Goal: Browse casually

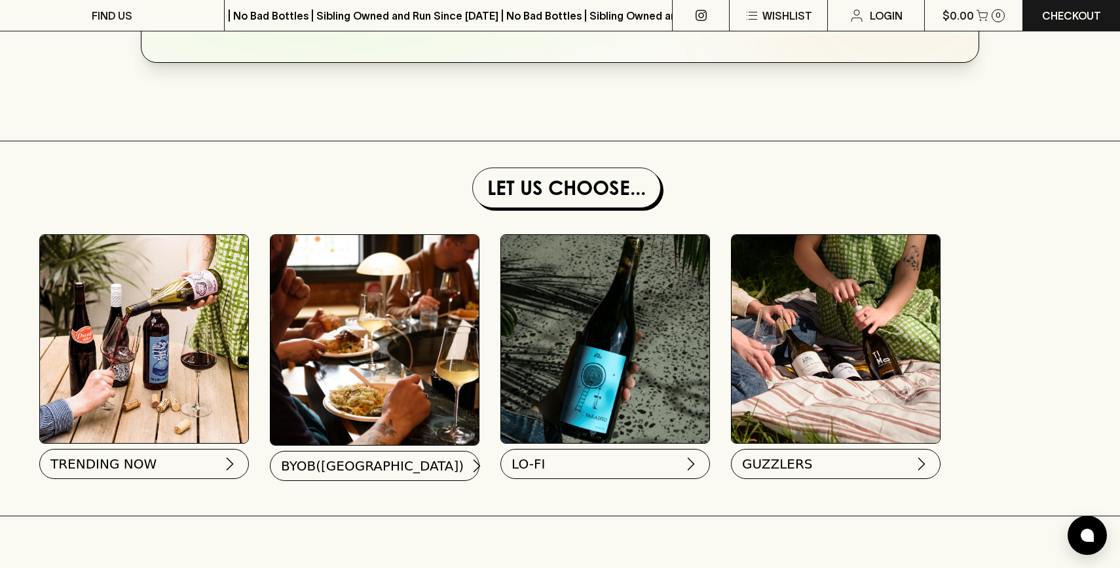
scroll to position [1098, 0]
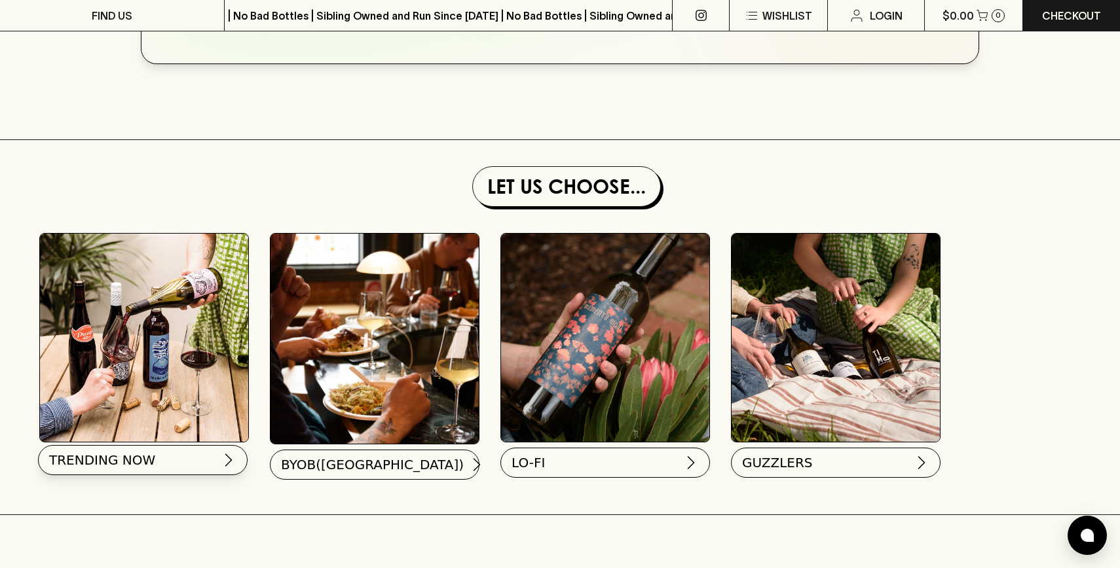
click at [162, 457] on button "TRENDING NOW" at bounding box center [143, 460] width 210 height 30
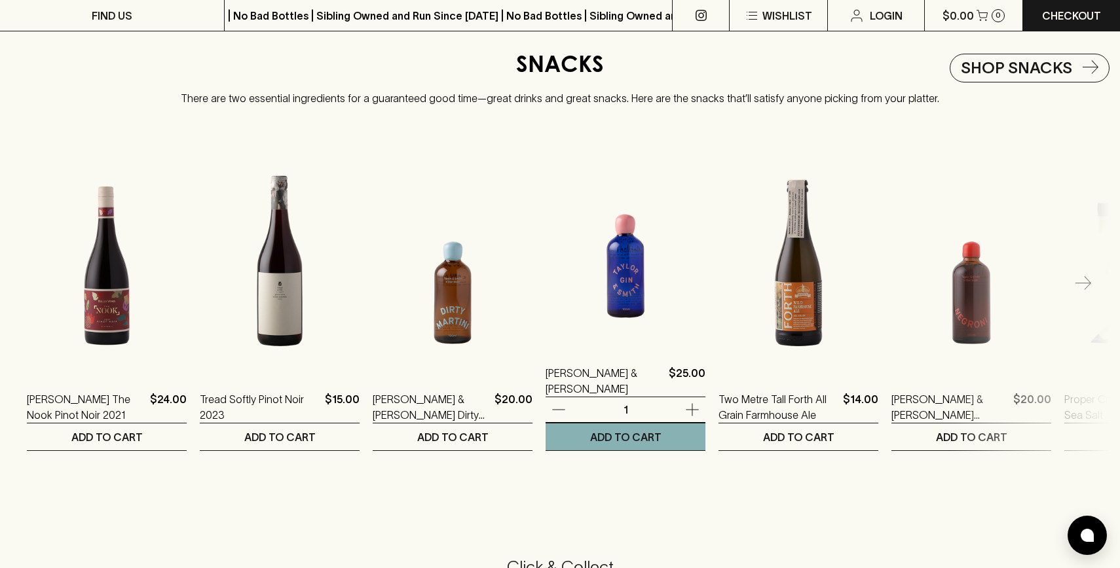
scroll to position [2134, 0]
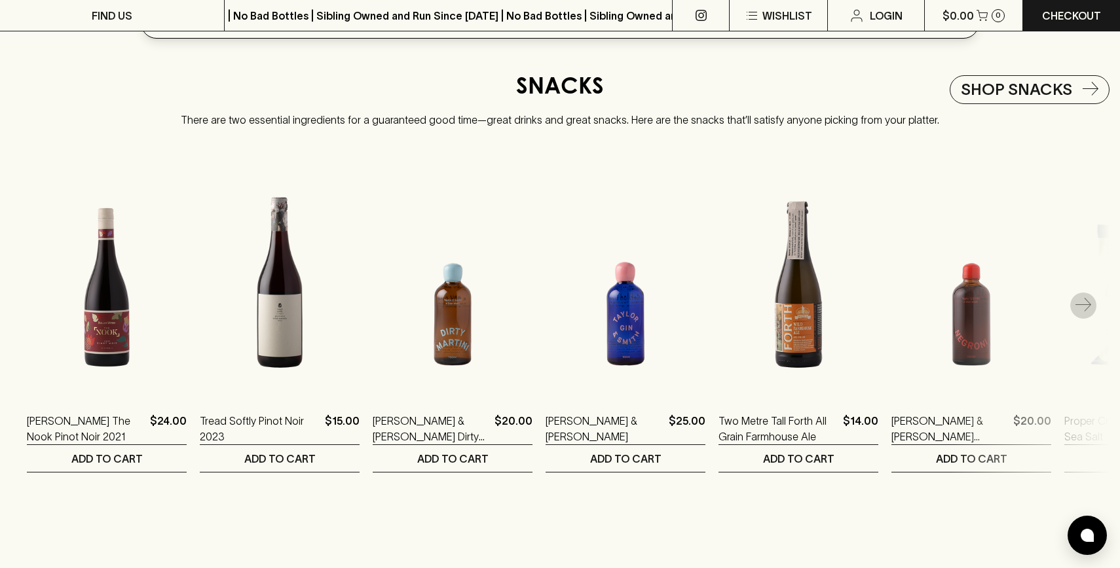
click at [1080, 301] on icon "button" at bounding box center [1083, 306] width 16 height 16
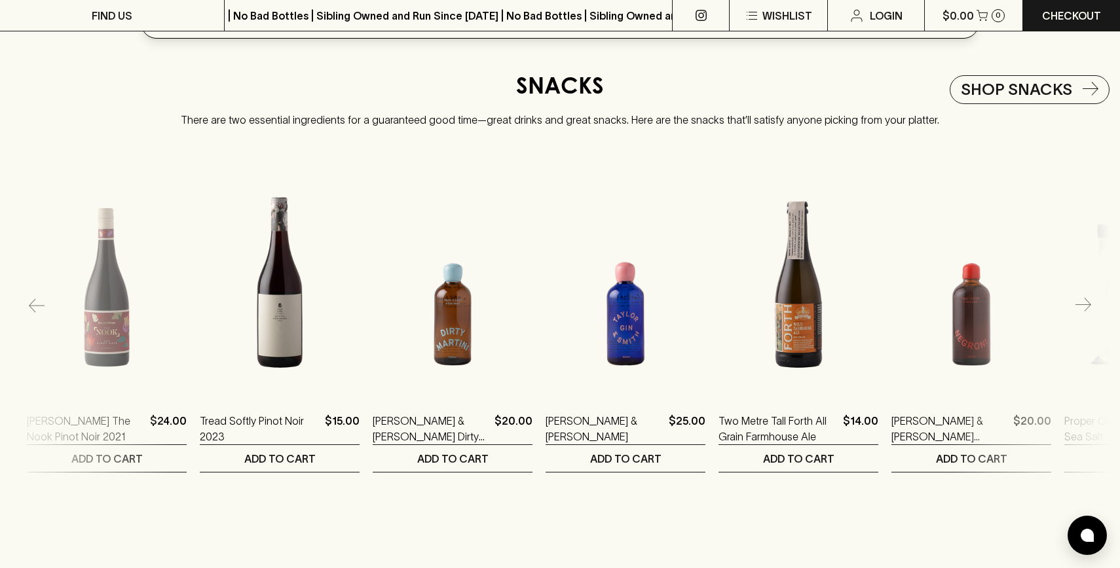
scroll to position [0, 173]
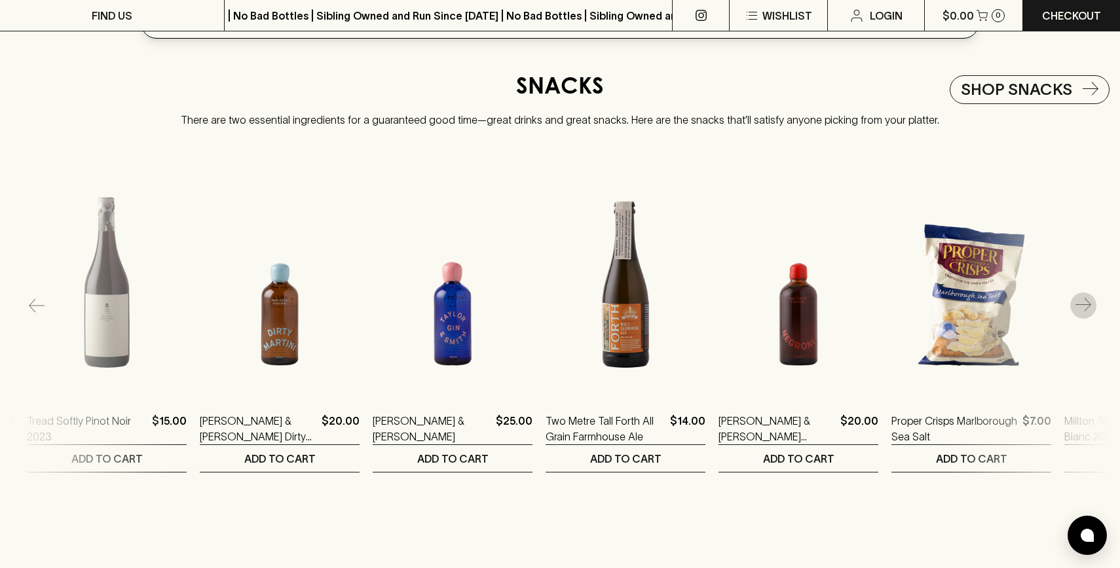
click at [1087, 300] on icon "button" at bounding box center [1083, 305] width 16 height 14
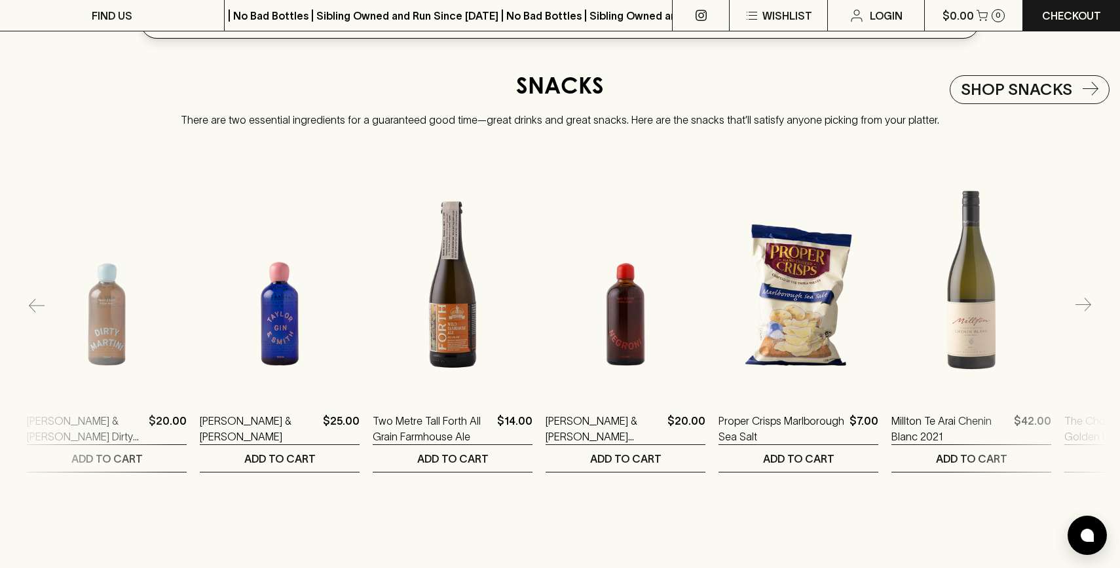
click at [1086, 300] on icon "button" at bounding box center [1083, 306] width 16 height 16
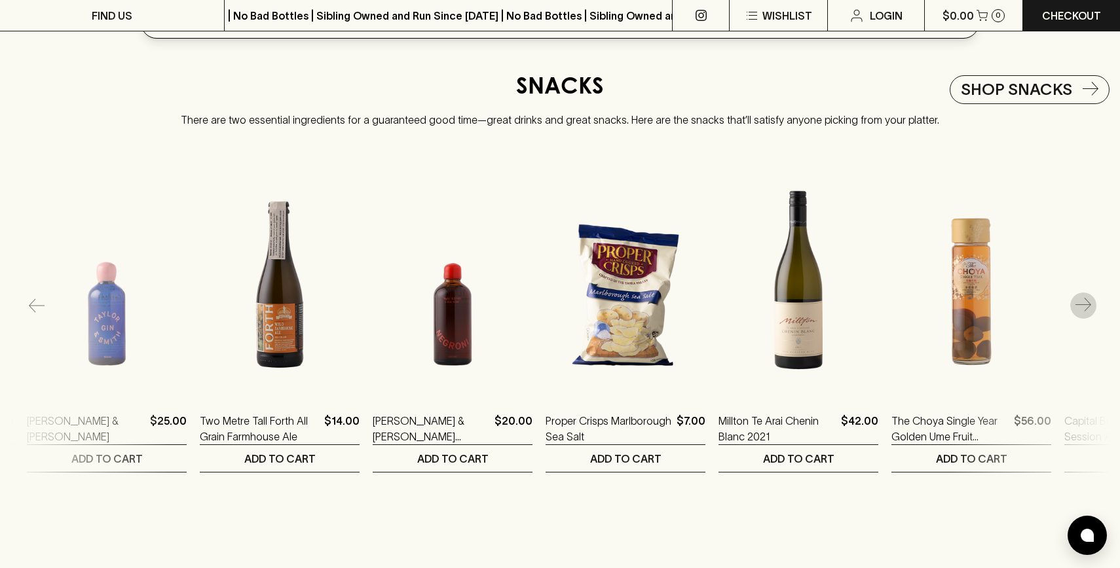
click at [1086, 300] on icon "button" at bounding box center [1083, 306] width 16 height 16
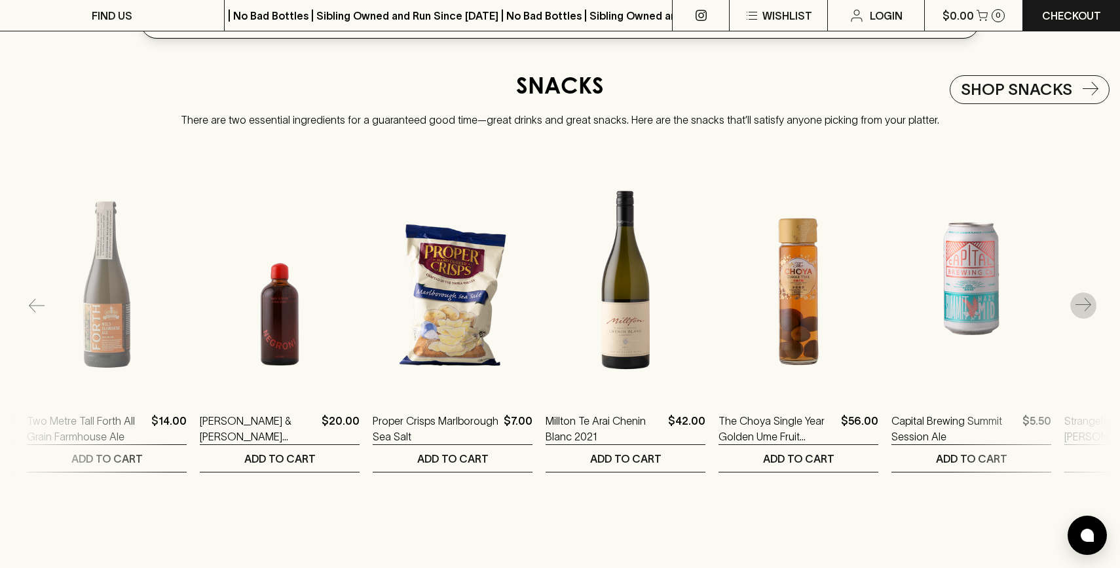
click at [1086, 300] on icon "button" at bounding box center [1083, 306] width 16 height 16
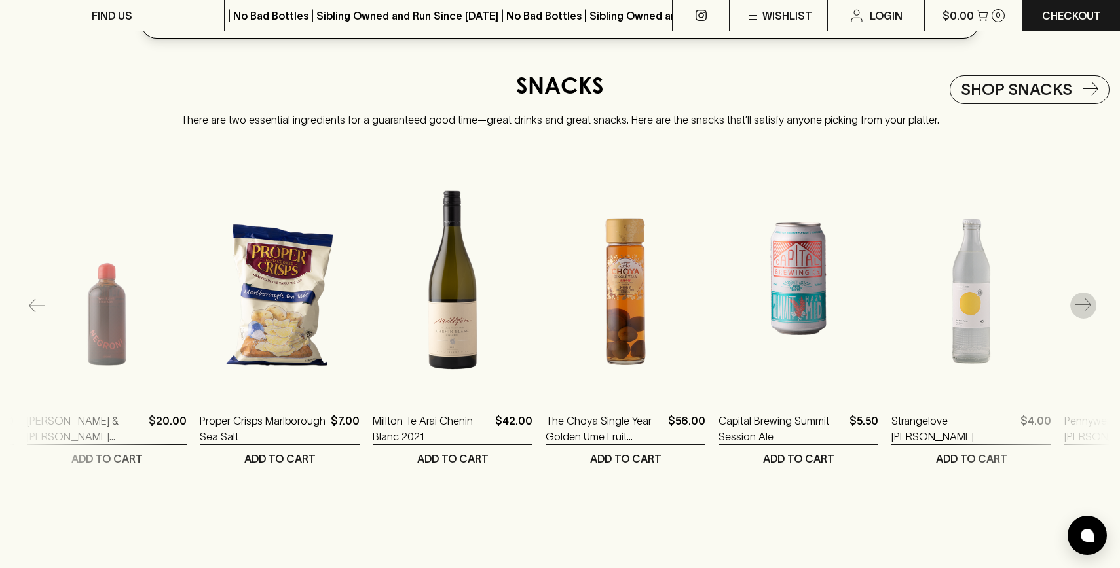
click at [1086, 300] on icon "button" at bounding box center [1083, 306] width 16 height 16
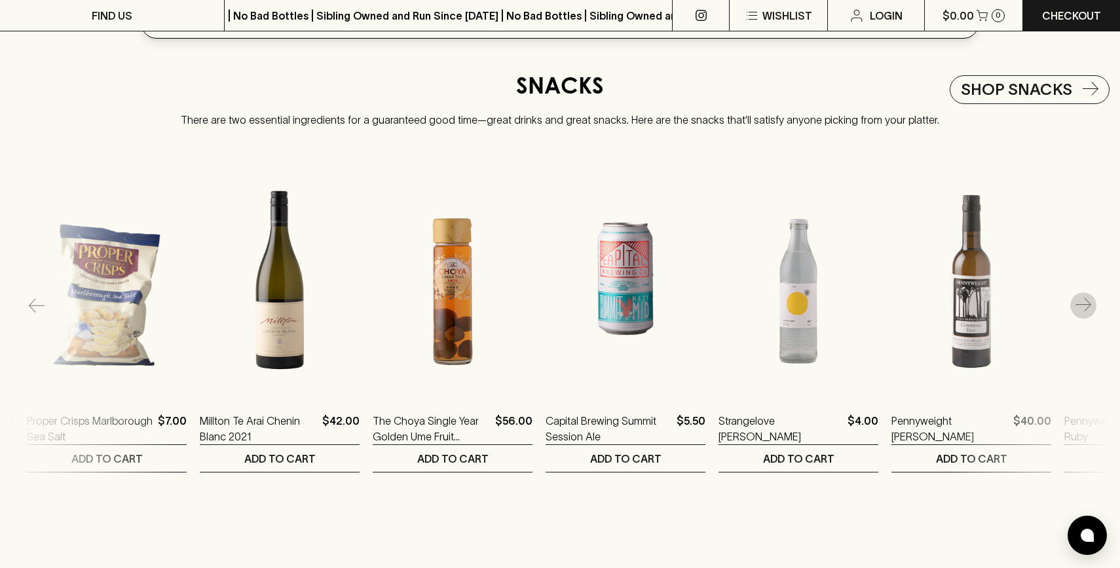
click at [1086, 300] on icon "button" at bounding box center [1083, 306] width 16 height 16
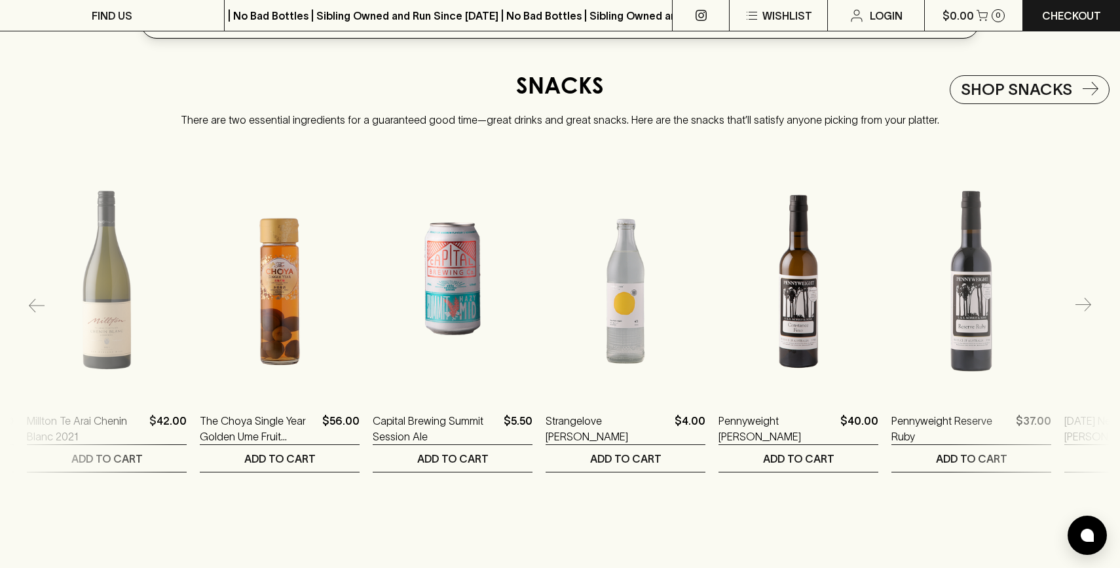
click at [1086, 300] on icon "button" at bounding box center [1083, 306] width 16 height 16
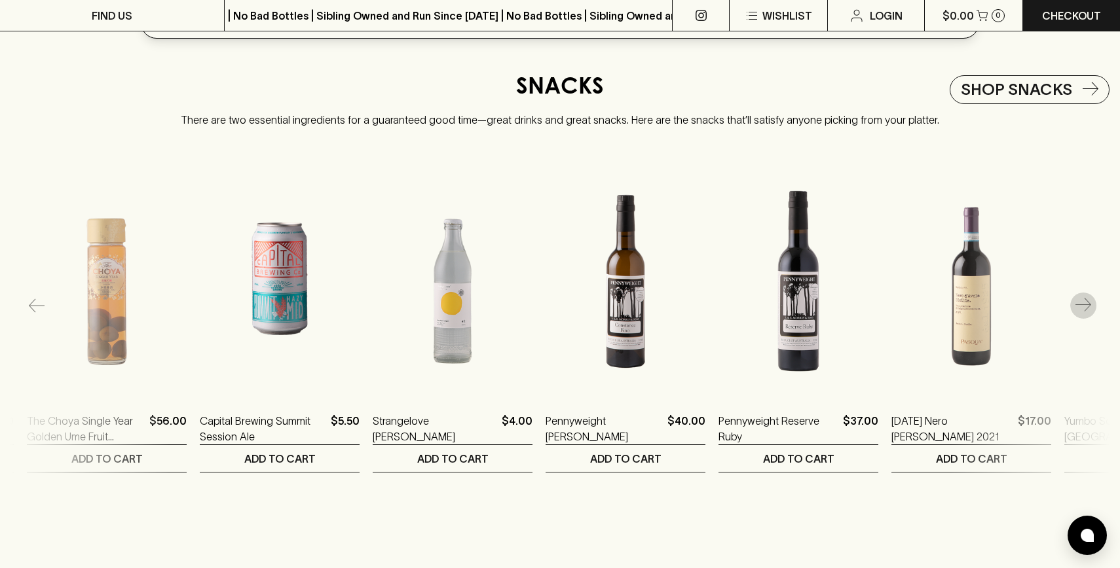
click at [1086, 300] on icon "button" at bounding box center [1083, 306] width 16 height 16
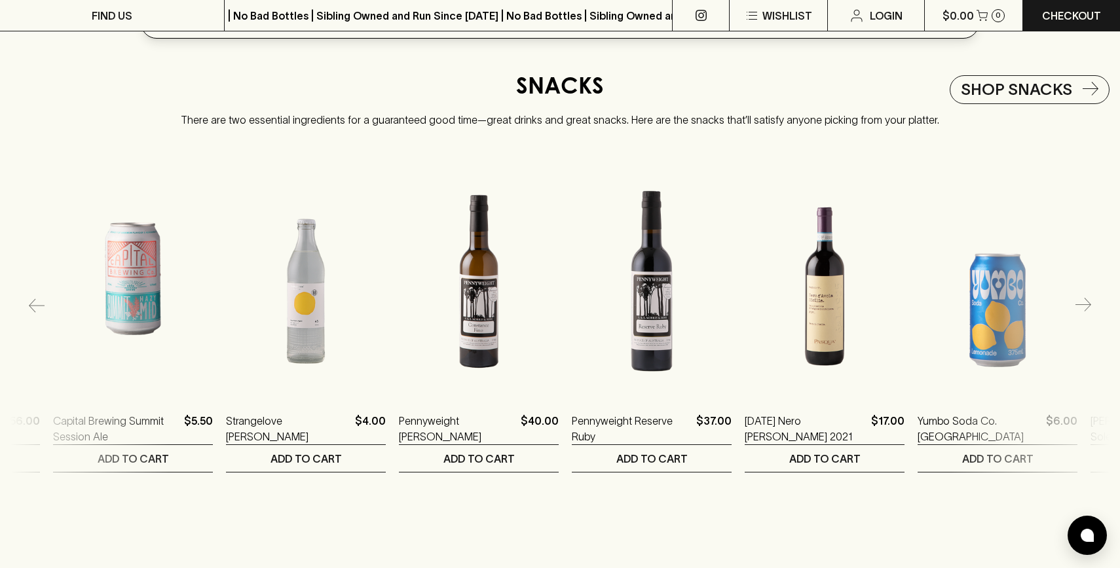
scroll to position [0, 1556]
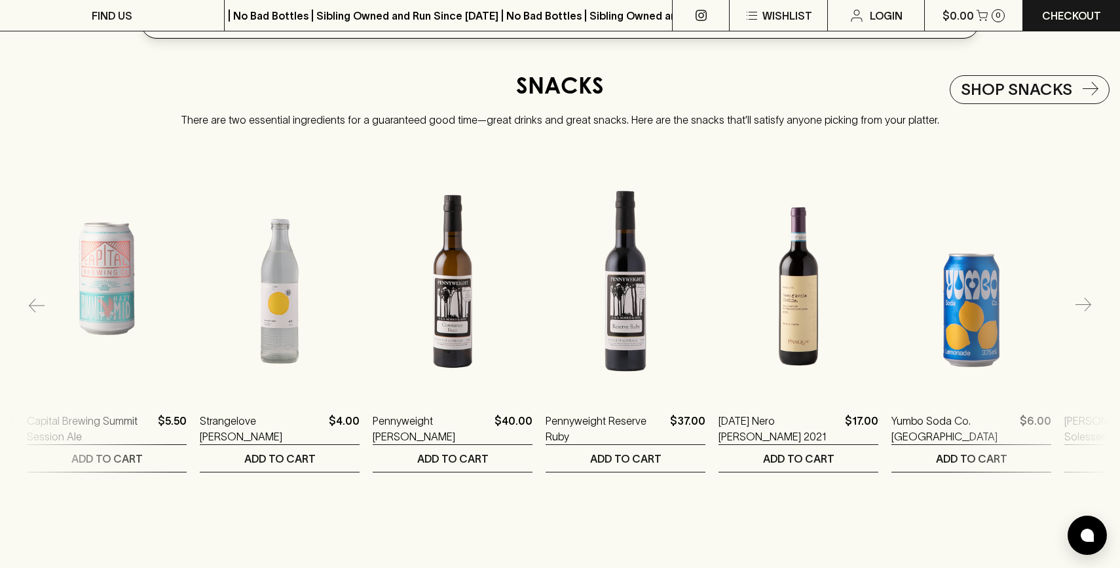
click at [1086, 300] on icon "button" at bounding box center [1083, 306] width 16 height 16
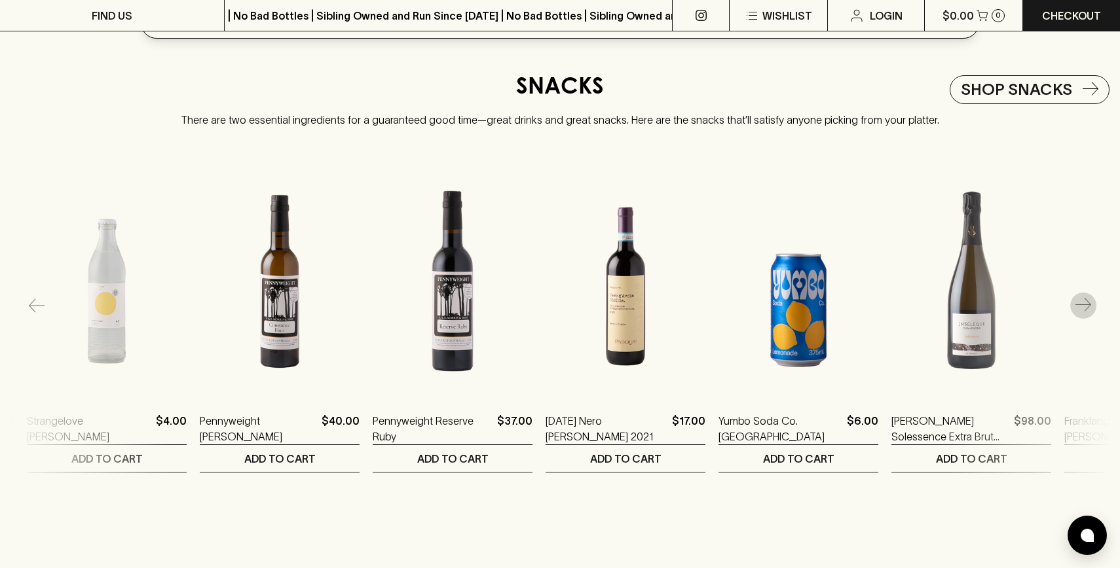
click at [1086, 300] on icon "button" at bounding box center [1083, 306] width 16 height 16
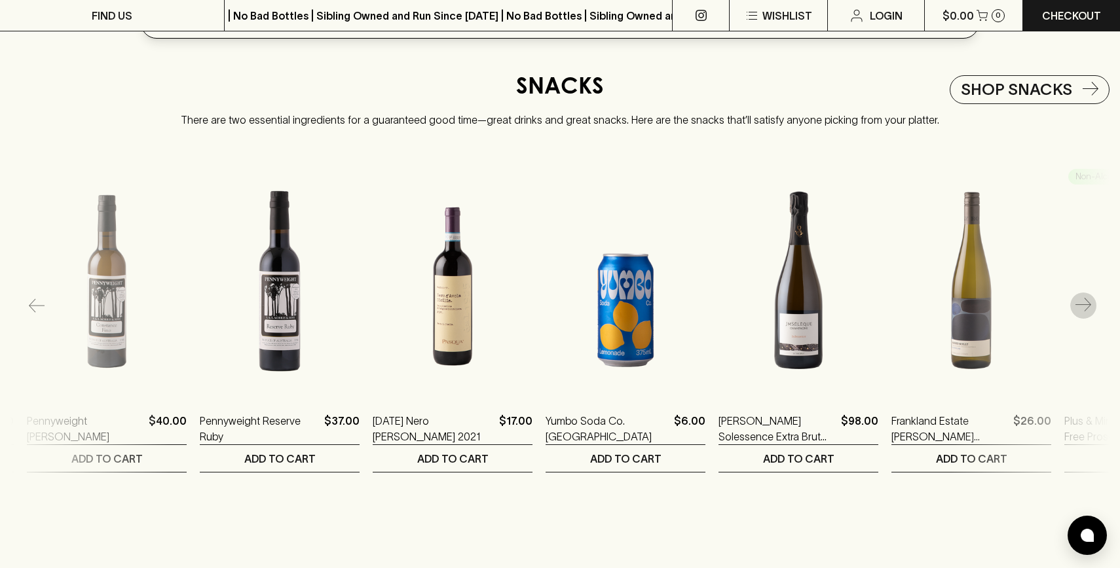
click at [1086, 300] on icon "button" at bounding box center [1083, 306] width 16 height 16
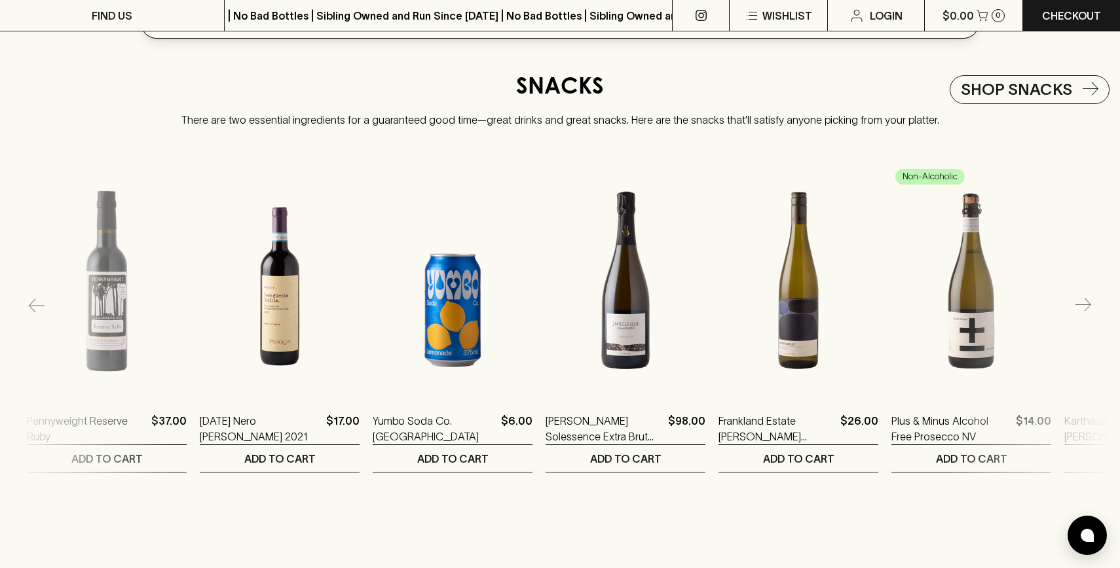
click at [1086, 300] on icon "button" at bounding box center [1083, 306] width 16 height 16
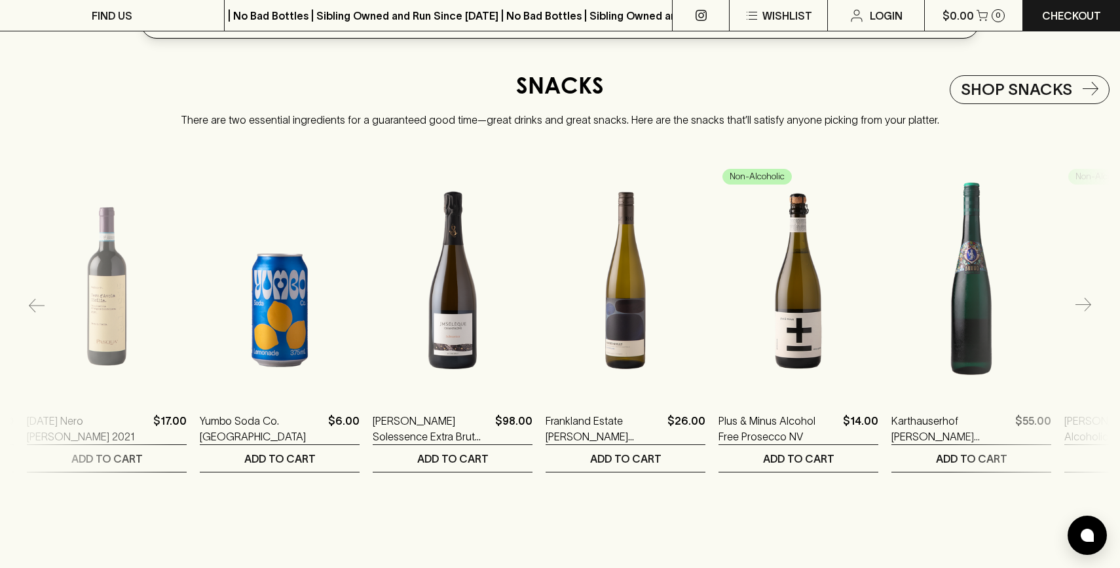
click at [1086, 300] on icon "button" at bounding box center [1083, 306] width 16 height 16
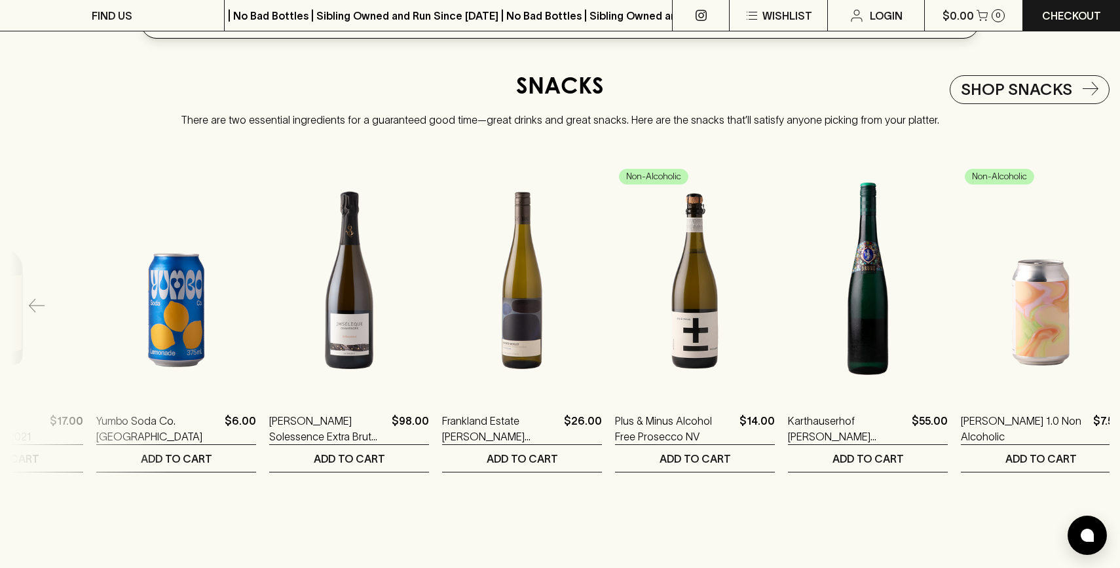
scroll to position [0, 2362]
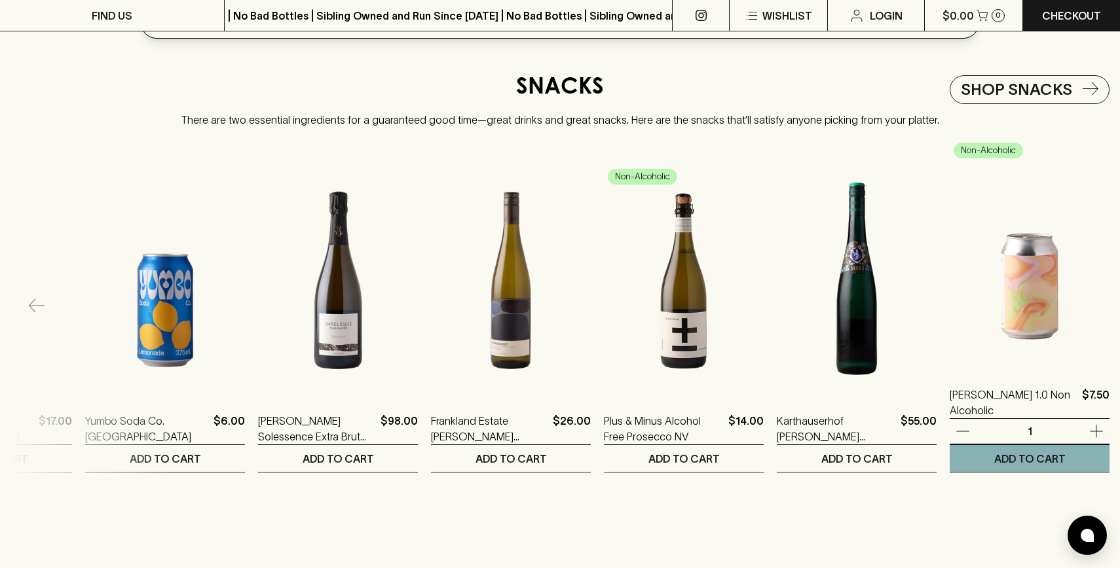
click at [1086, 300] on img at bounding box center [1029, 252] width 160 height 229
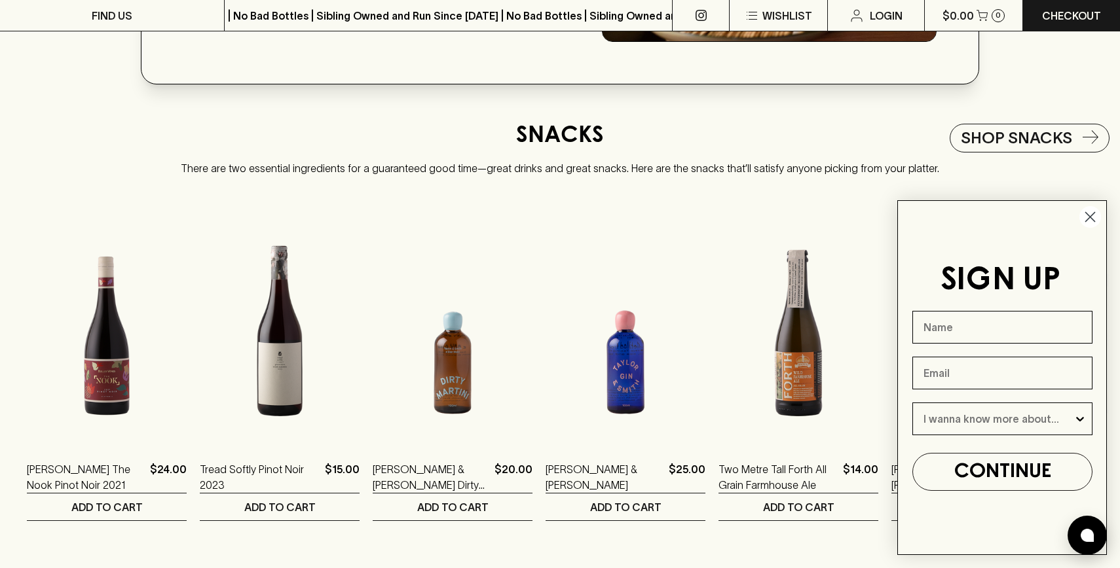
scroll to position [2508, 0]
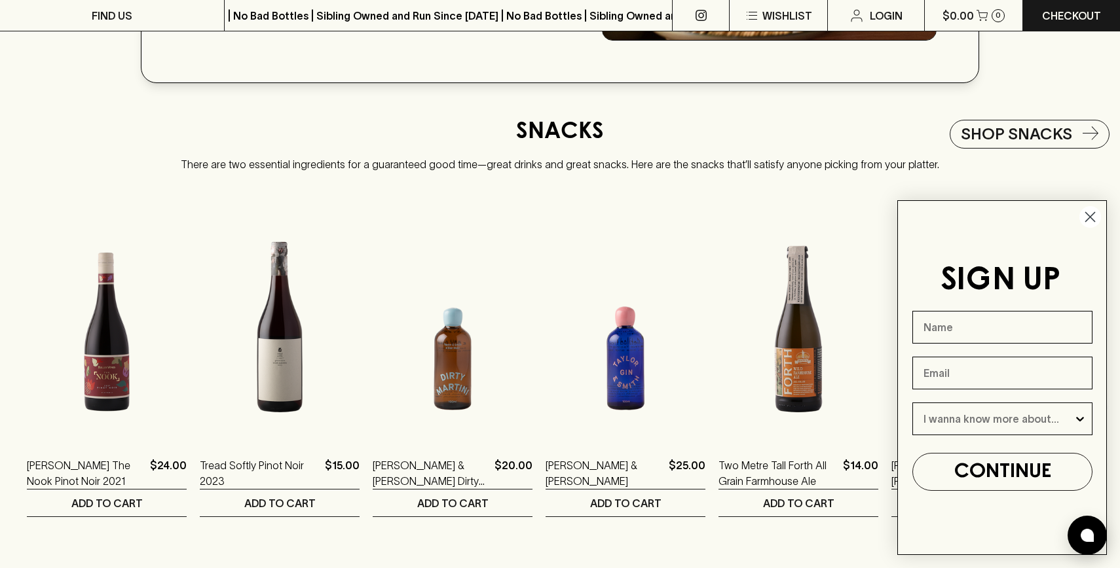
click at [1097, 221] on circle "Close dialog" at bounding box center [1090, 217] width 22 height 22
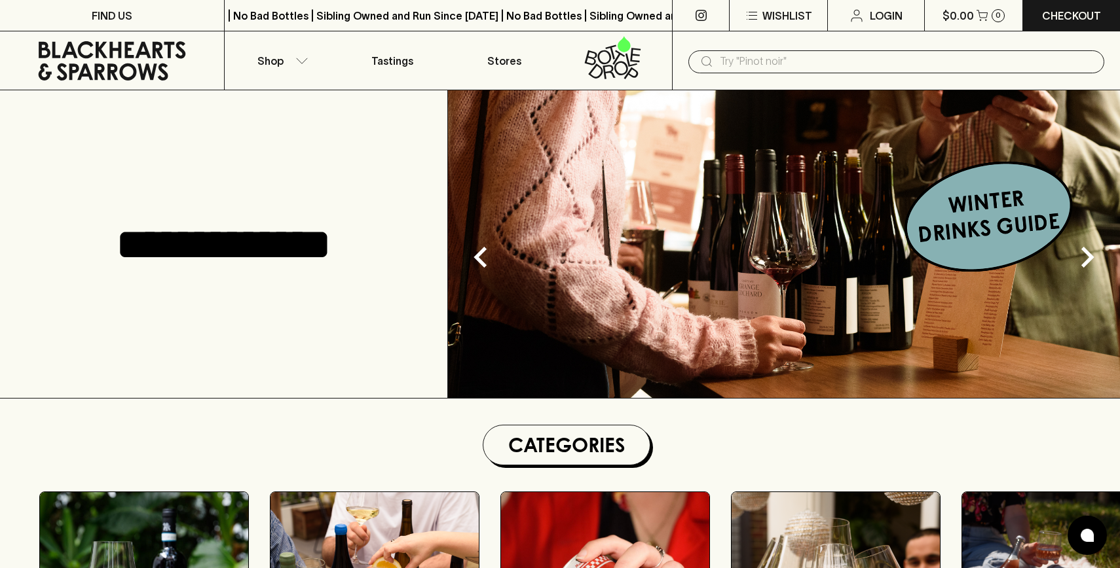
scroll to position [0, 0]
click at [263, 62] on p "Shop" at bounding box center [270, 61] width 26 height 16
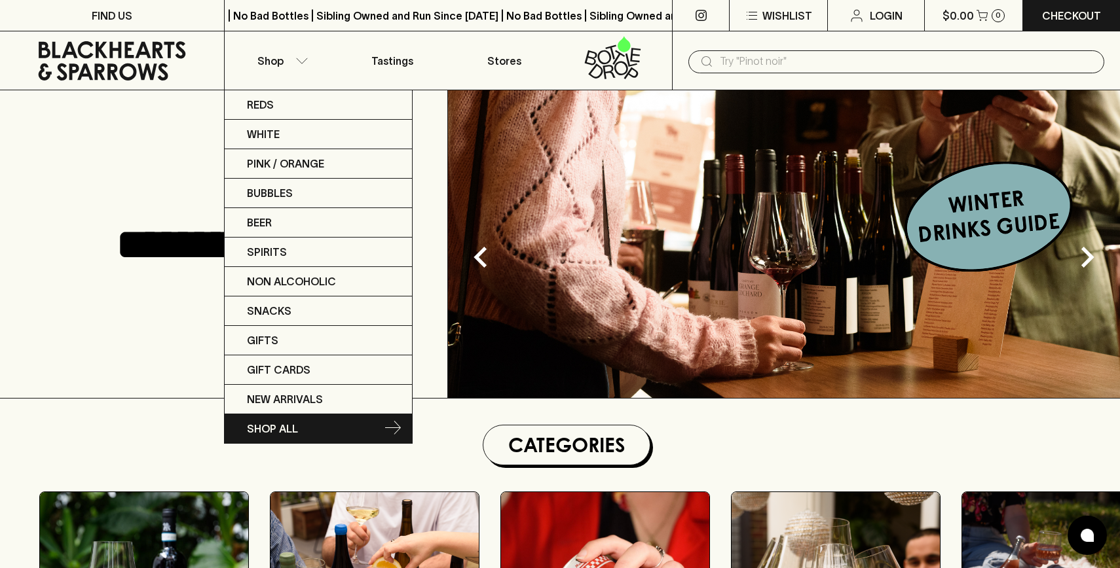
click at [302, 433] on link "SHOP ALL" at bounding box center [318, 428] width 187 height 29
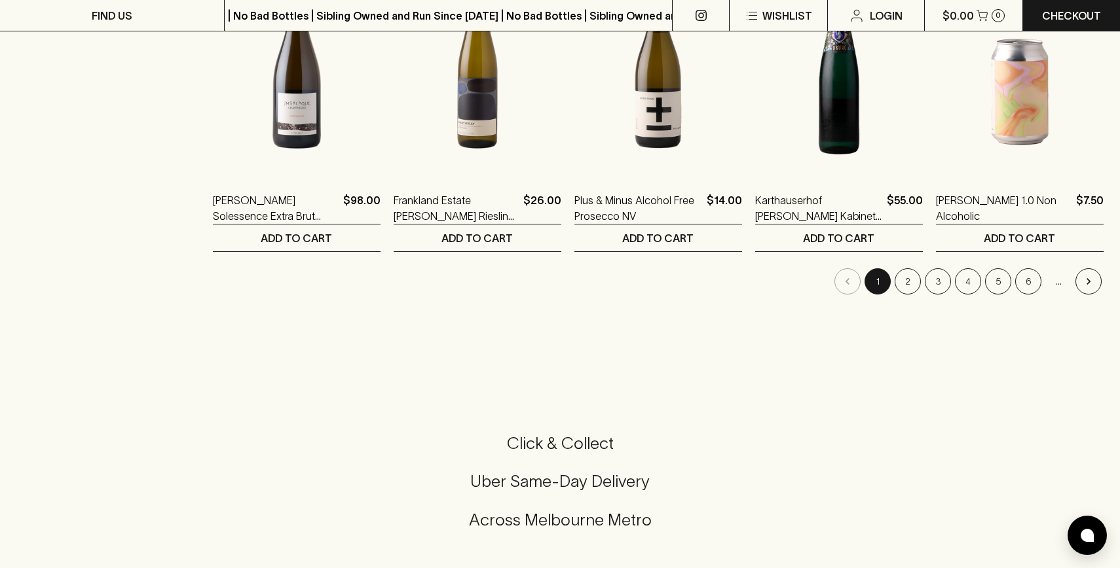
scroll to position [1329, 0]
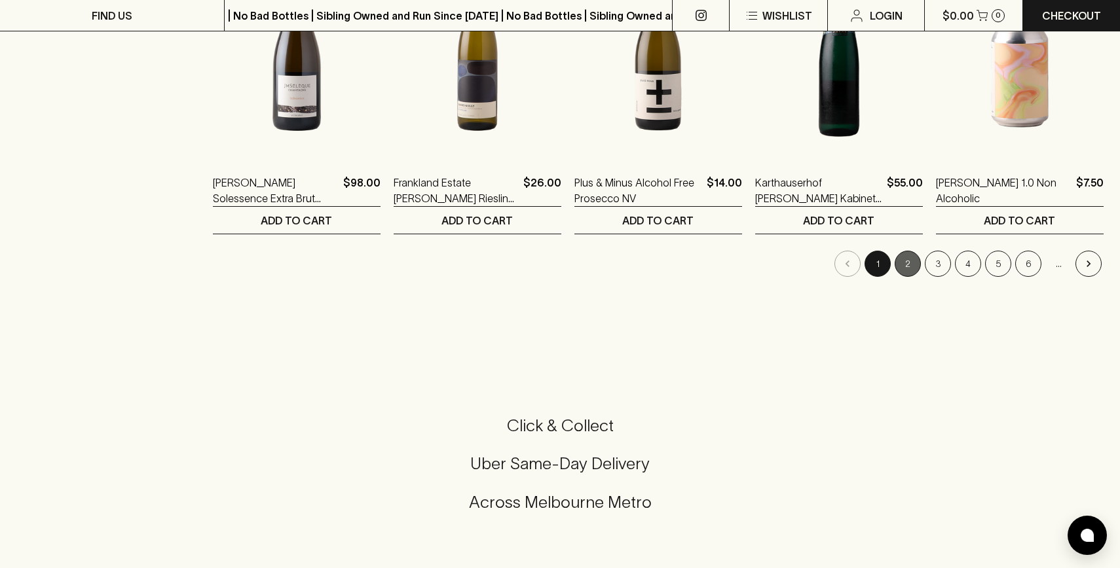
click at [912, 251] on button "2" at bounding box center [907, 264] width 26 height 26
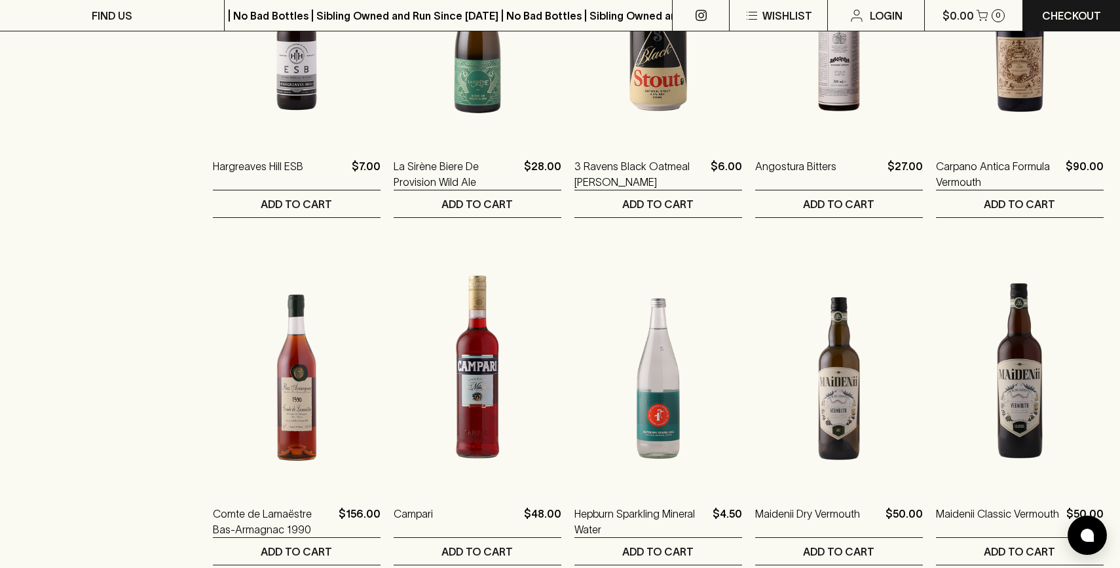
scroll to position [652, 0]
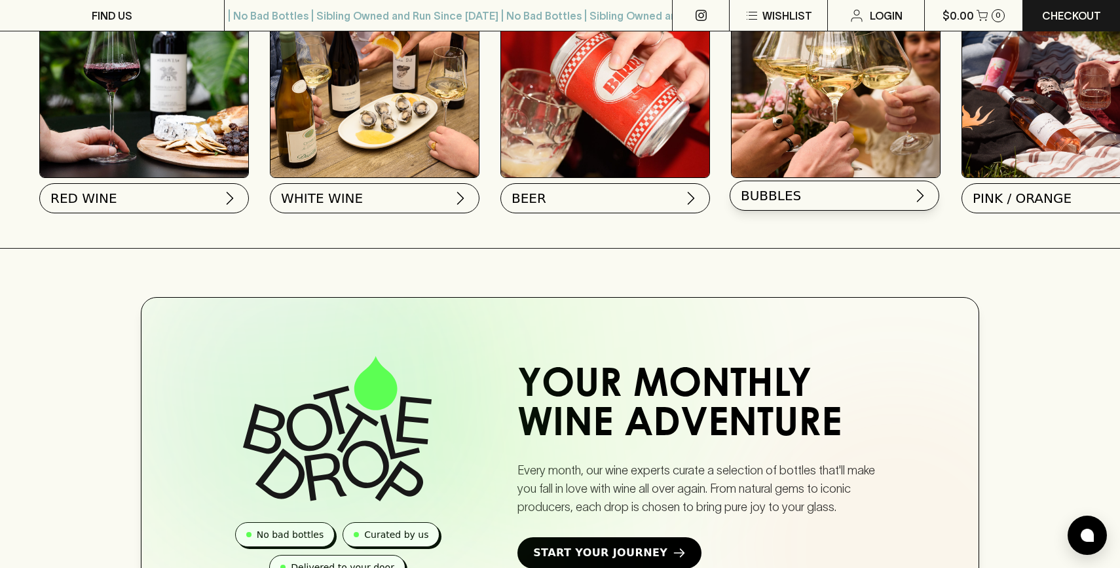
scroll to position [523, 0]
click at [868, 188] on button "BUBBLES" at bounding box center [834, 196] width 210 height 30
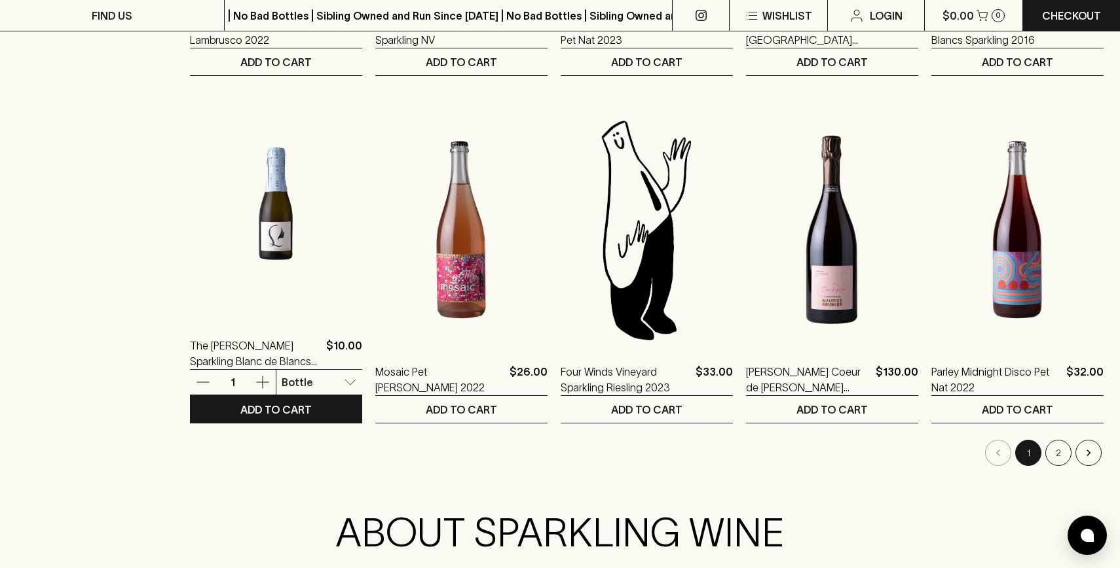
scroll to position [1203, 0]
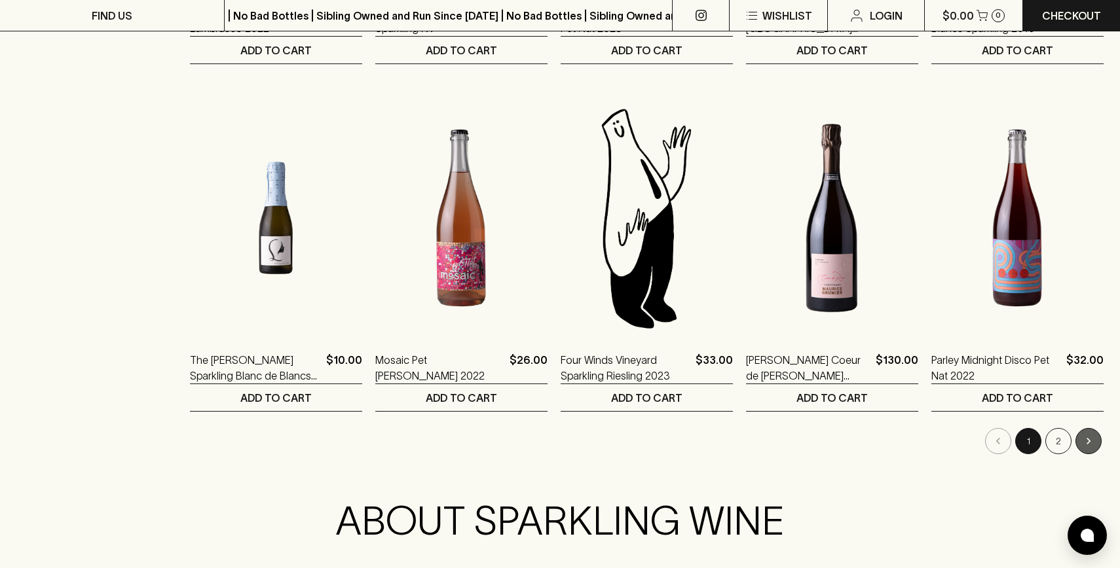
click at [1086, 435] on icon "Go to next page" at bounding box center [1088, 441] width 13 height 13
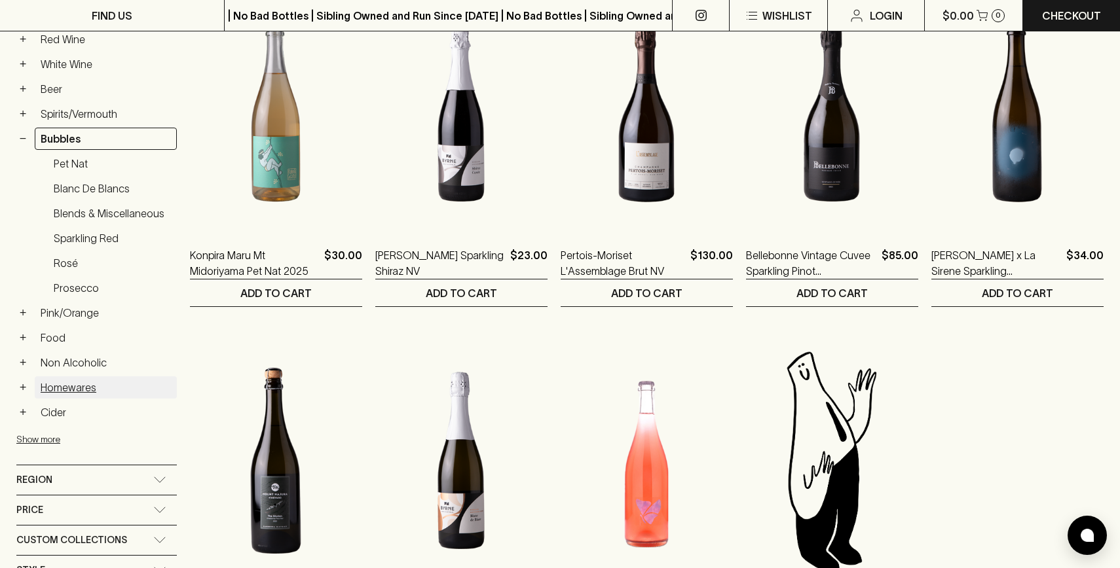
scroll to position [265, 0]
click at [83, 103] on link "Spirits/Vermouth" at bounding box center [106, 114] width 142 height 22
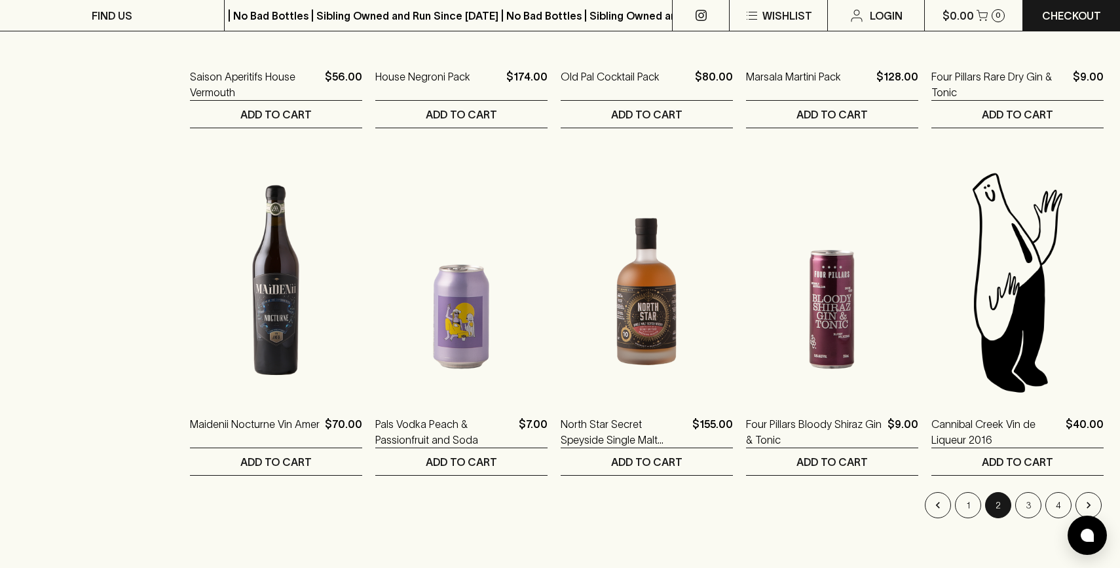
scroll to position [1141, 0]
click at [1025, 491] on button "3" at bounding box center [1028, 504] width 26 height 26
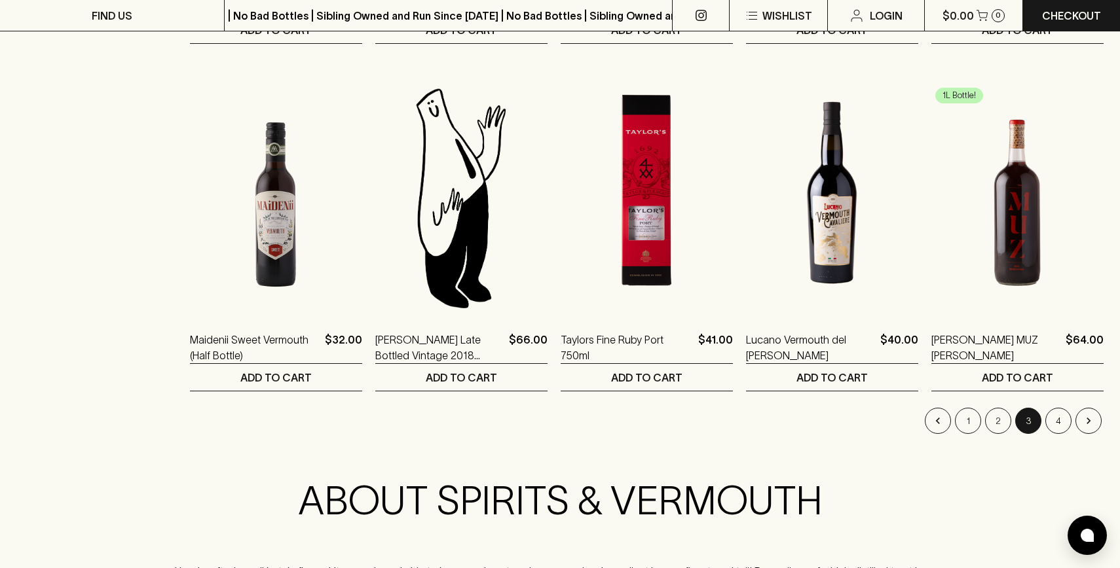
scroll to position [1224, 0]
click at [1062, 407] on button "4" at bounding box center [1058, 420] width 26 height 26
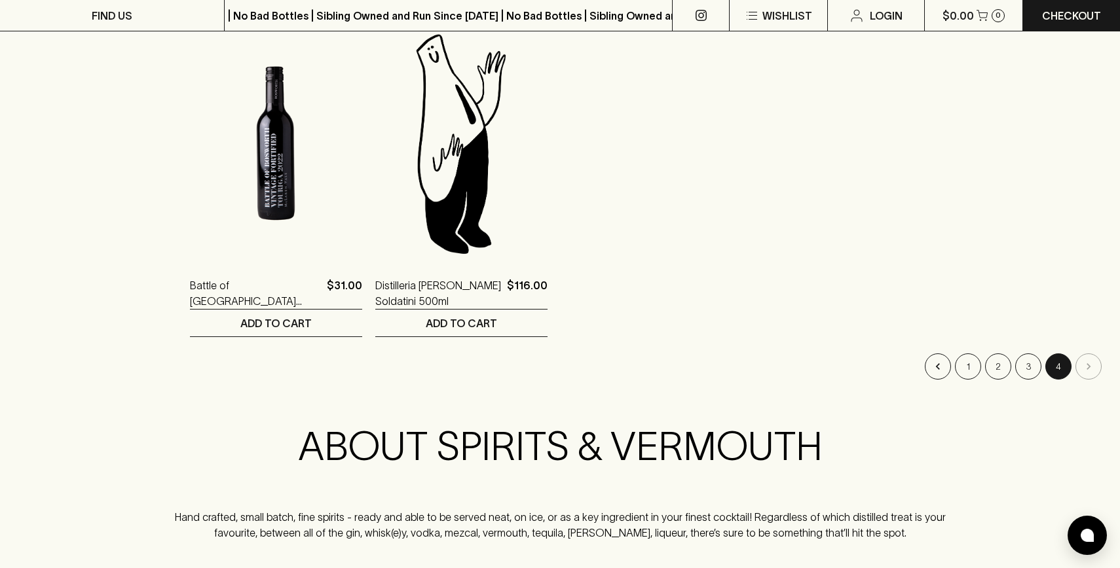
scroll to position [1306, 0]
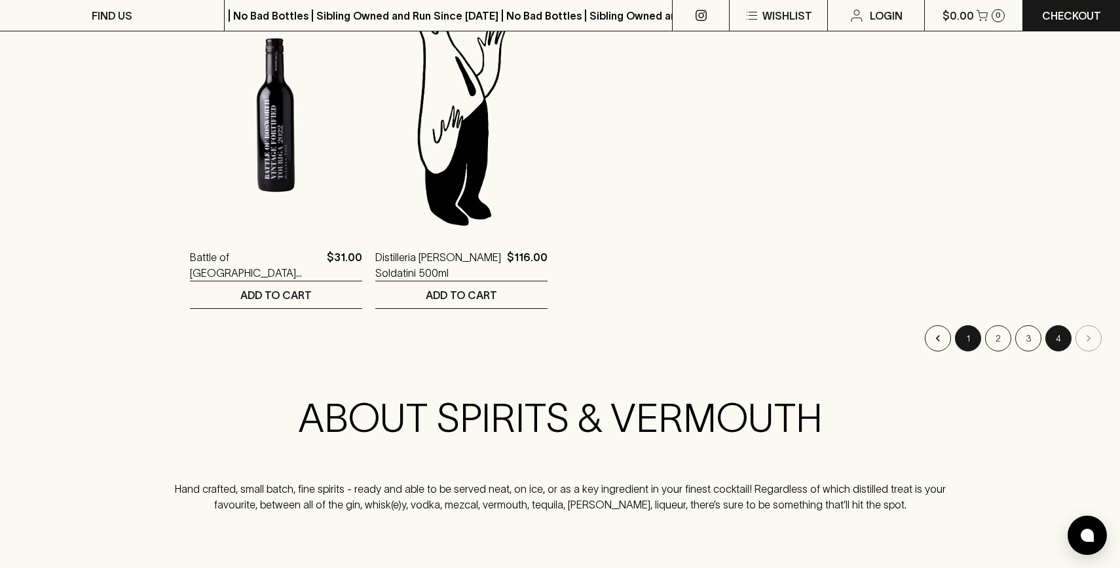
click at [964, 325] on button "1" at bounding box center [968, 338] width 26 height 26
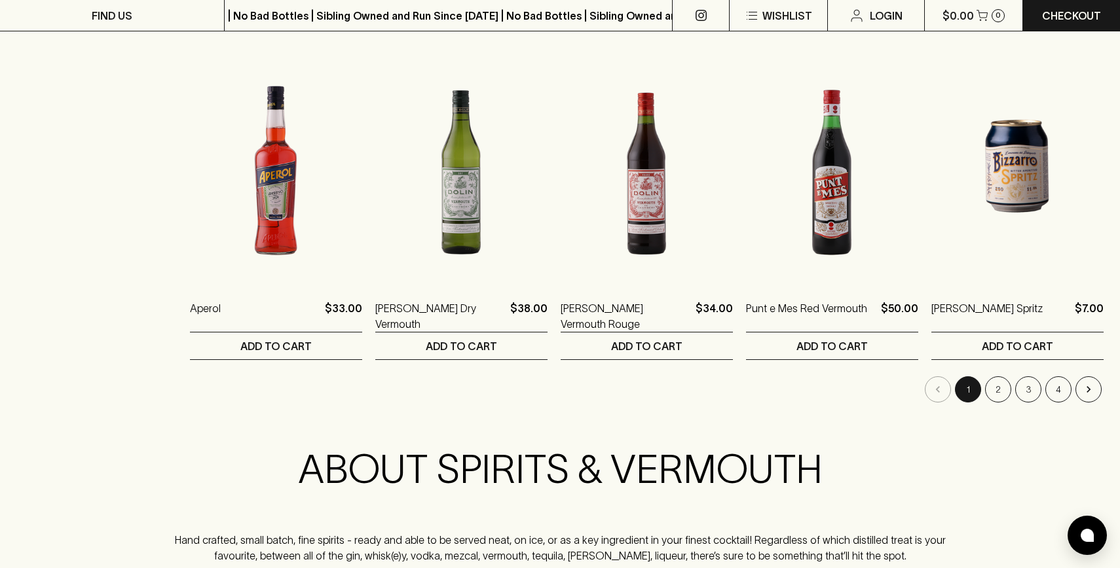
scroll to position [1255, 0]
click at [1003, 376] on button "2" at bounding box center [998, 389] width 26 height 26
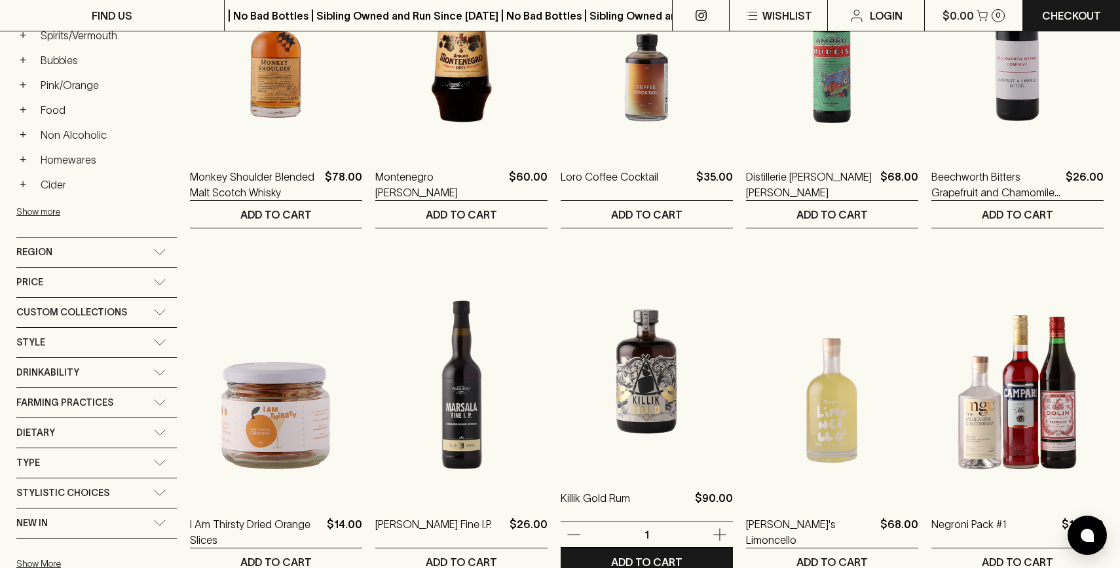
scroll to position [343, 0]
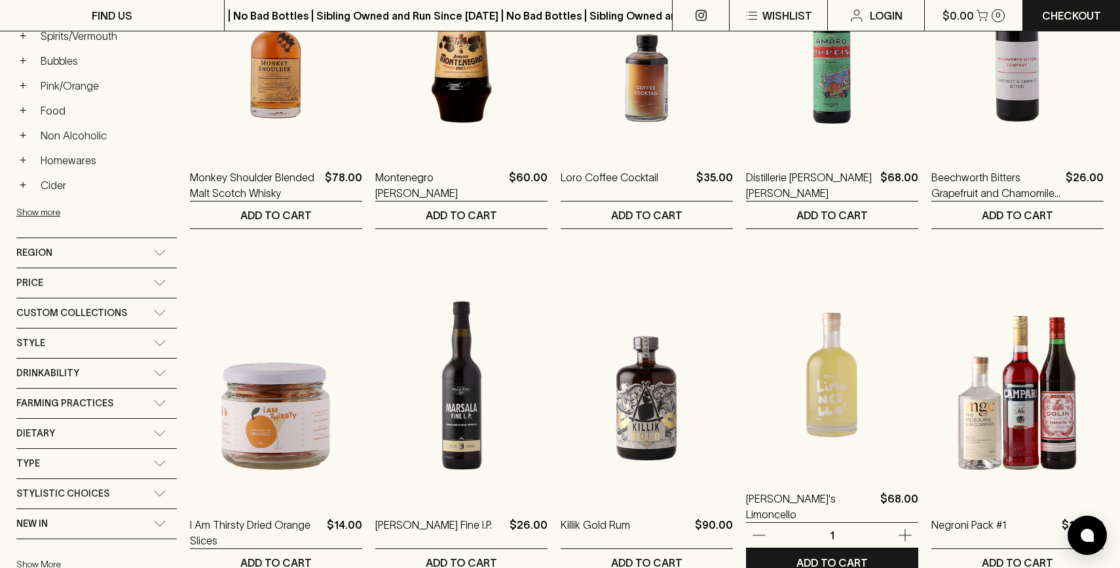
click at [826, 380] on img at bounding box center [832, 356] width 172 height 229
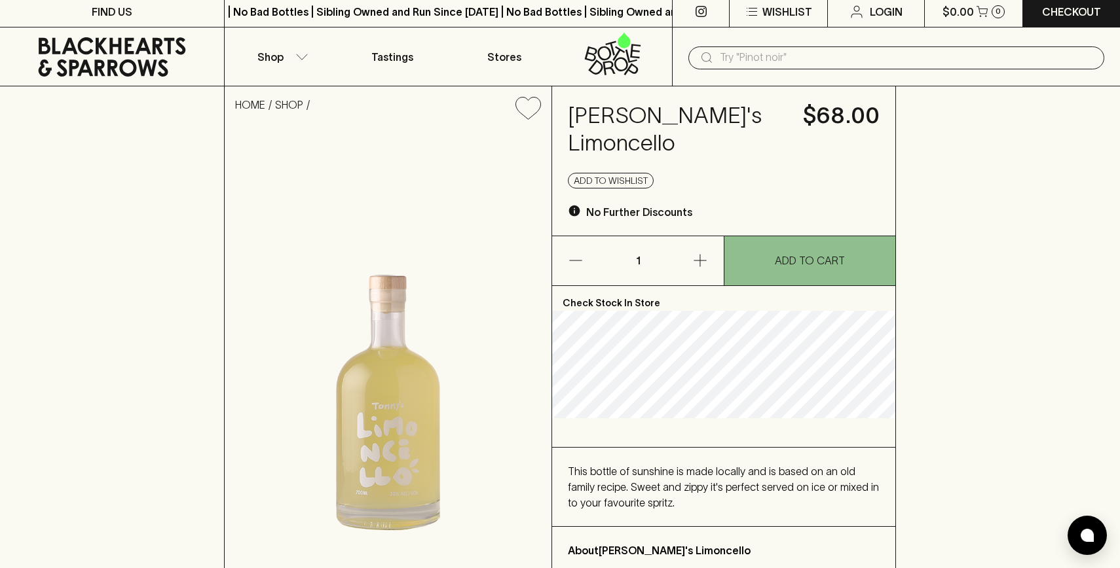
scroll to position [4, 0]
